Goal: Obtain resource: Obtain resource

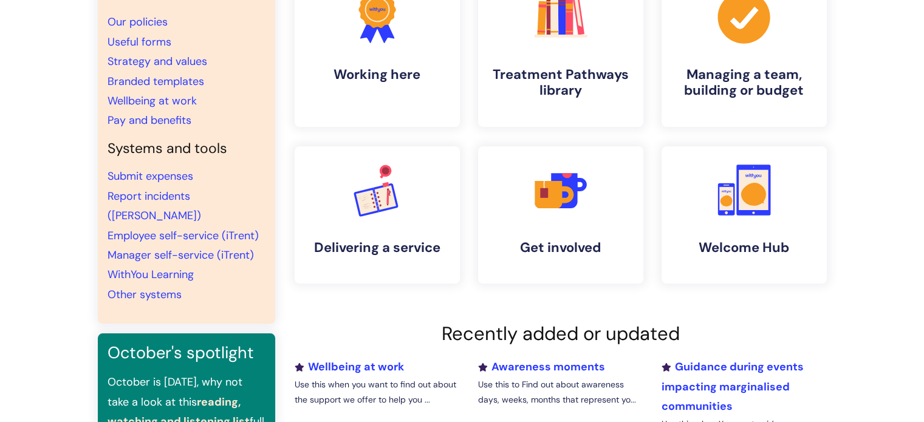
scroll to position [122, 0]
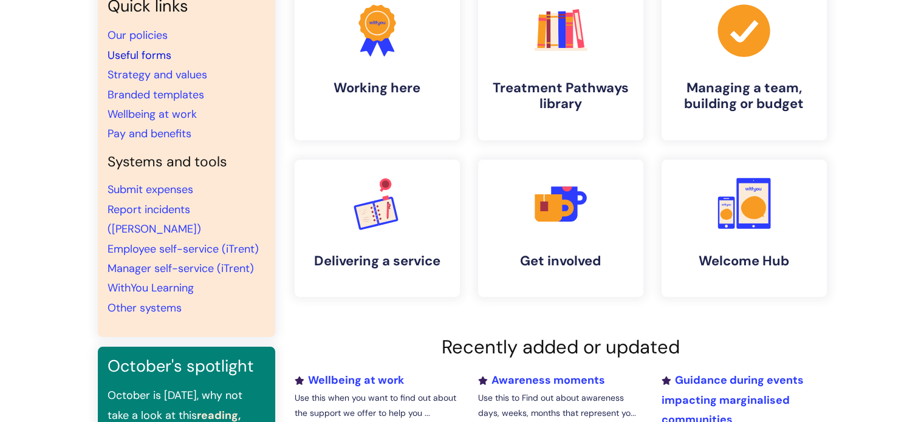
click at [126, 59] on link "Useful forms" at bounding box center [140, 55] width 64 height 15
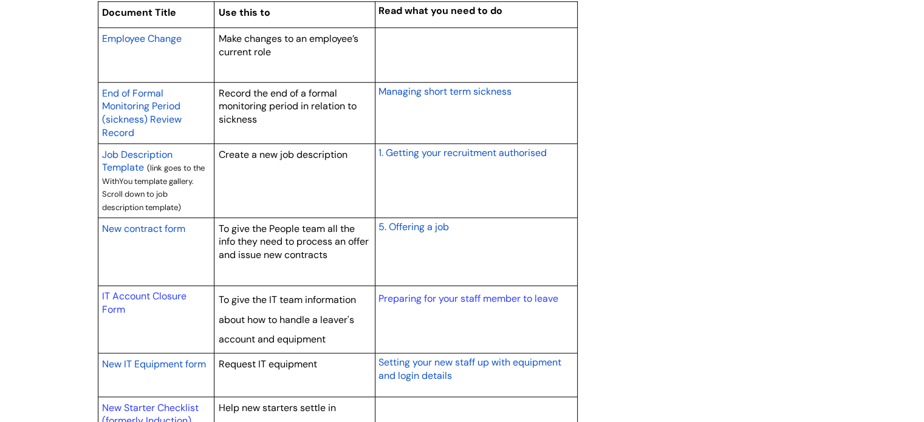
scroll to position [1337, 0]
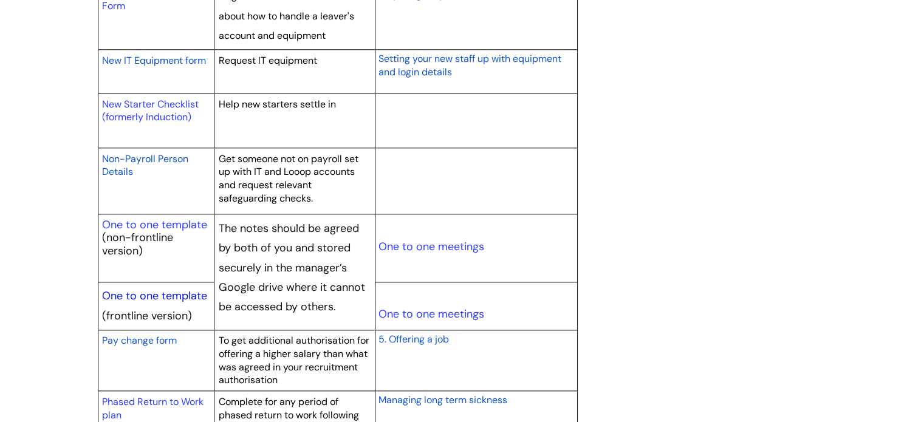
click at [146, 289] on link "One to one template" at bounding box center [154, 296] width 105 height 15
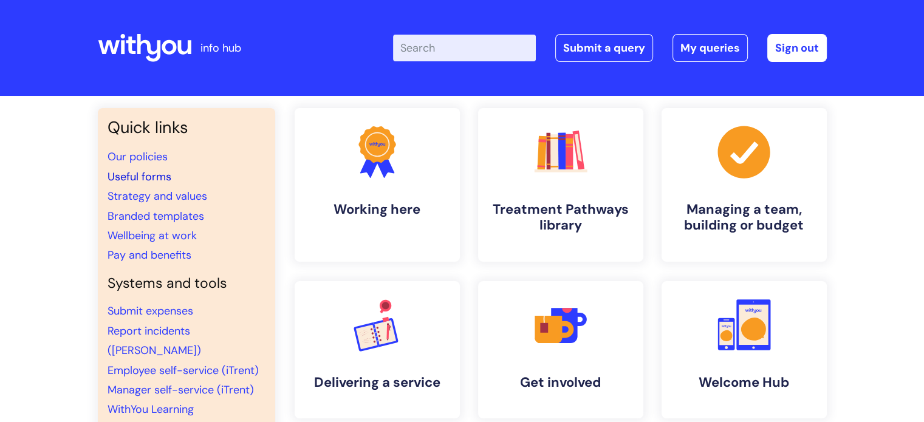
click at [122, 179] on link "Useful forms" at bounding box center [140, 176] width 64 height 15
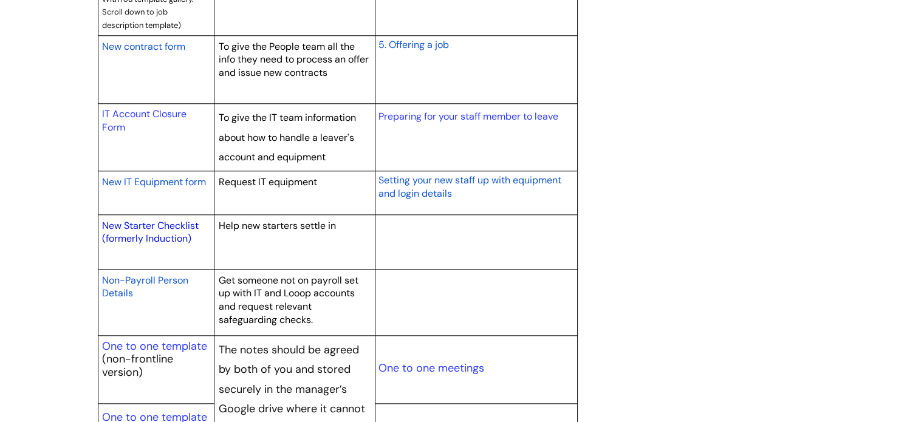
scroll to position [1458, 0]
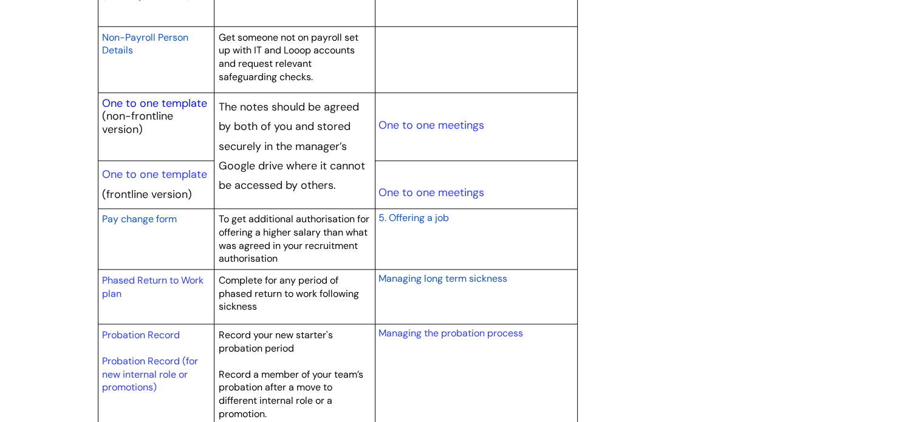
click at [117, 101] on link "One to one template" at bounding box center [154, 103] width 105 height 15
